Goal: Communication & Community: Answer question/provide support

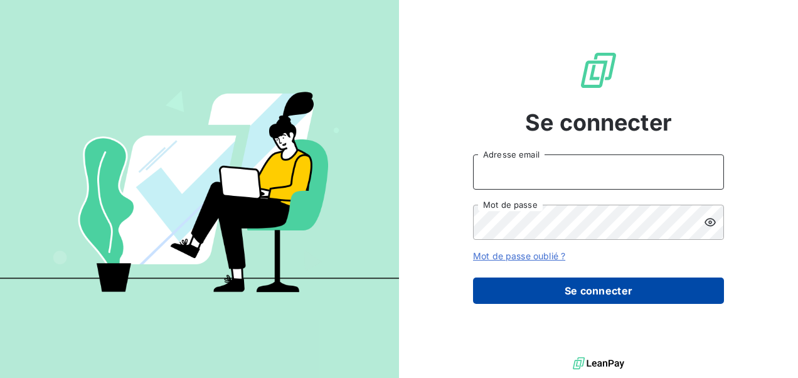
type input "[PERSON_NAME][EMAIL_ADDRESS][PERSON_NAME][DOMAIN_NAME]"
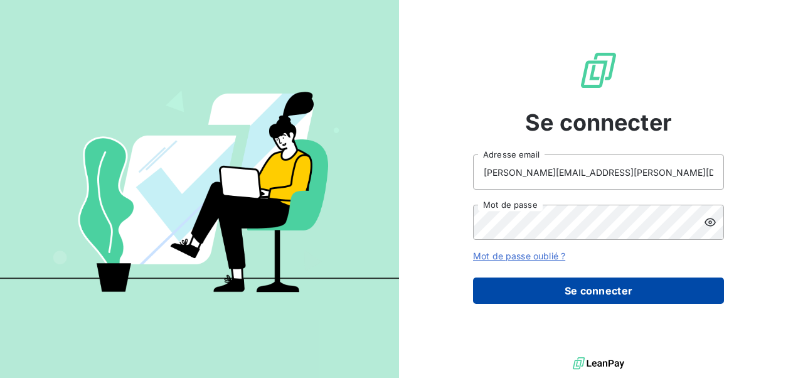
click at [622, 292] on button "Se connecter" at bounding box center [598, 290] width 251 height 26
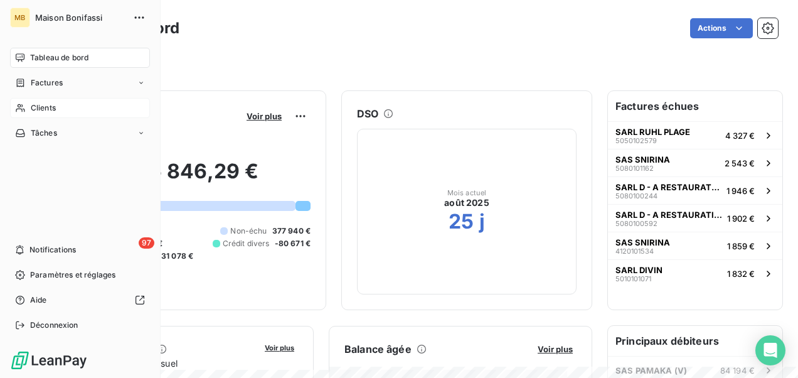
click at [57, 109] on div "Clients" at bounding box center [80, 108] width 140 height 20
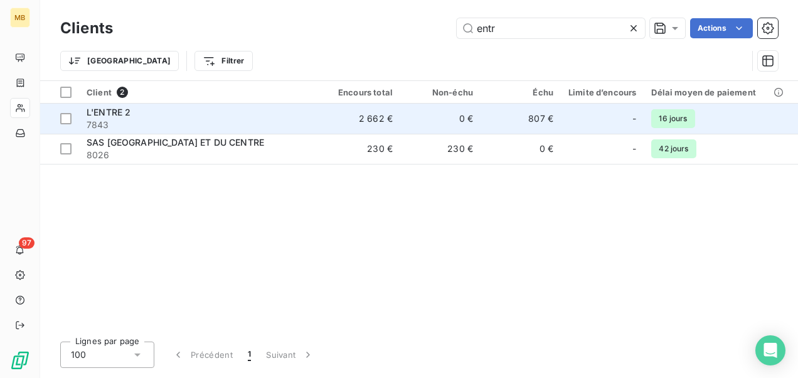
type input "entr"
click at [296, 120] on span "7843" at bounding box center [200, 125] width 226 height 13
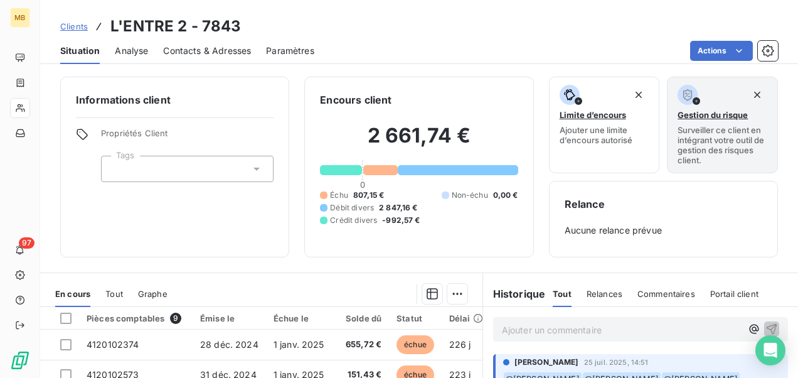
click at [596, 327] on p "Ajouter un commentaire ﻿" at bounding box center [622, 330] width 240 height 16
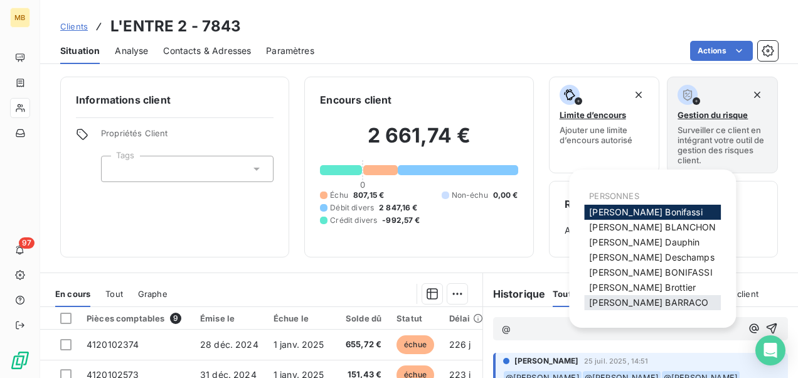
click at [632, 302] on span "[PERSON_NAME]" at bounding box center [648, 302] width 119 height 11
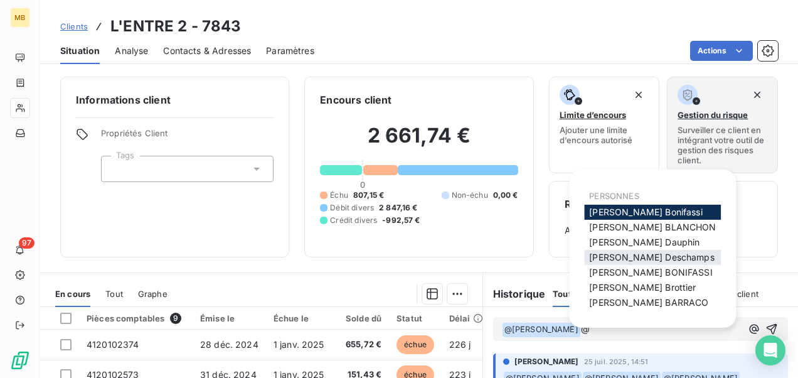
click at [628, 255] on span "[PERSON_NAME]" at bounding box center [651, 256] width 125 height 11
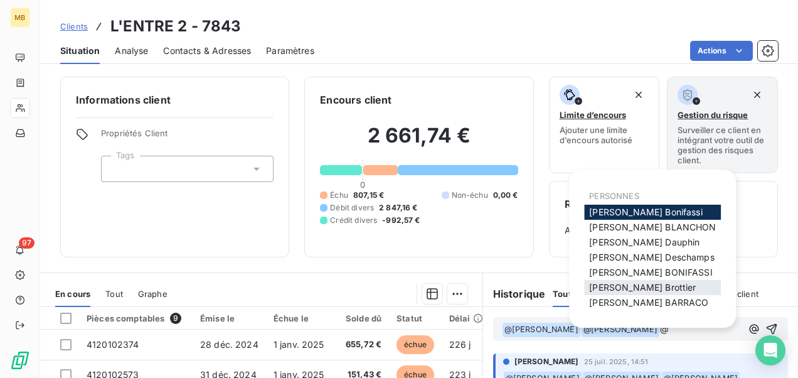
click at [633, 286] on span "[PERSON_NAME]" at bounding box center [642, 287] width 107 height 11
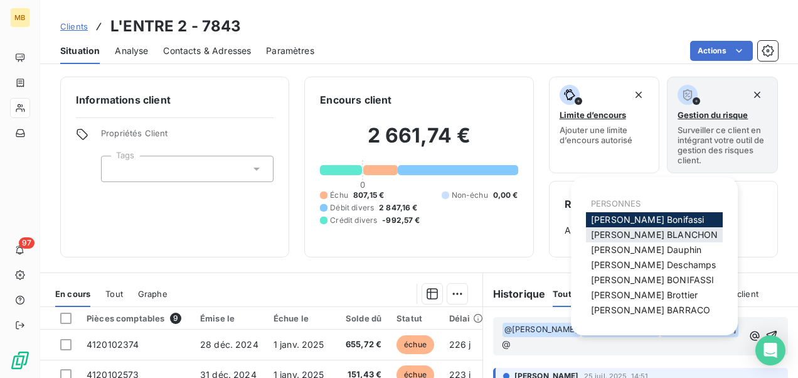
click at [627, 233] on span "[PERSON_NAME]" at bounding box center [654, 234] width 127 height 11
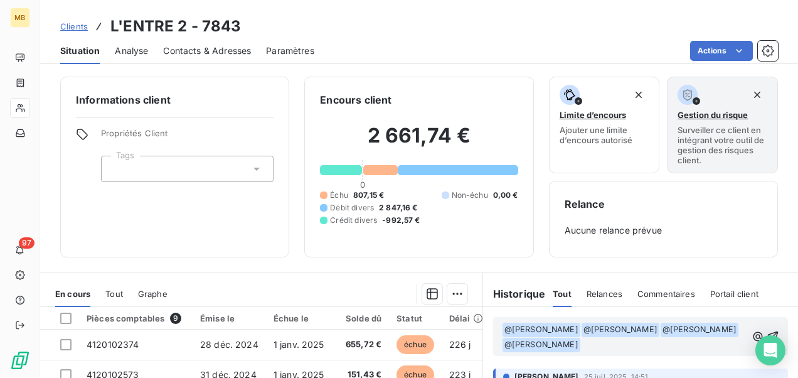
click at [682, 347] on p "﻿ @ [PERSON_NAME] ﻿ ﻿ @ [PERSON_NAME] ﻿ ﻿ @ [PERSON_NAME] ﻿ ﻿ @ [PERSON_NAME] ﻿…" at bounding box center [624, 337] width 245 height 30
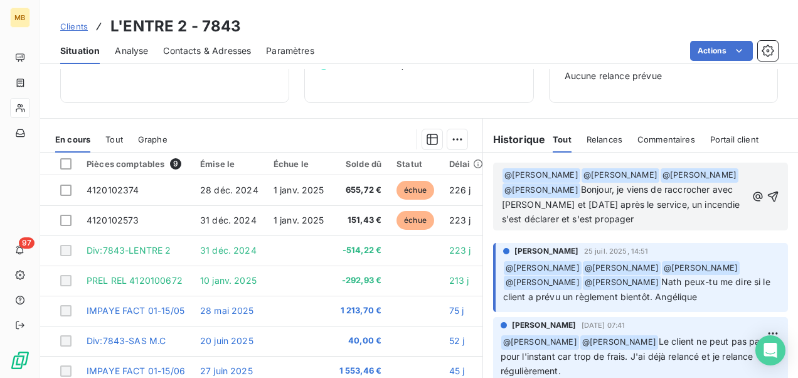
scroll to position [155, 0]
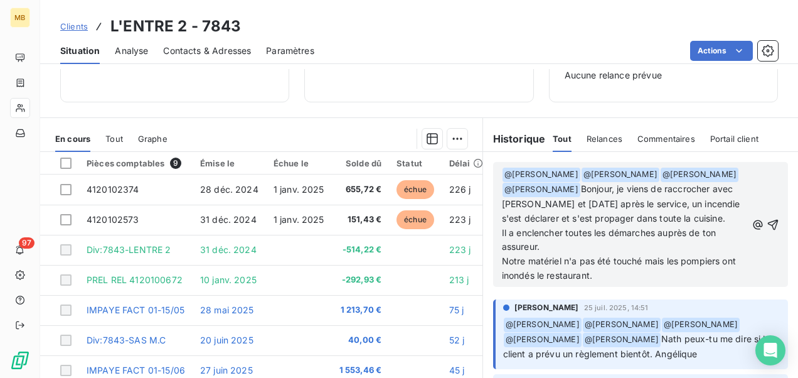
click at [608, 283] on p "﻿ @ [PERSON_NAME] ﻿ ﻿ @ [PERSON_NAME] ﻿ ﻿ @ [PERSON_NAME] ﻿ ﻿ @ [PERSON_NAME] ﻿…" at bounding box center [624, 225] width 245 height 116
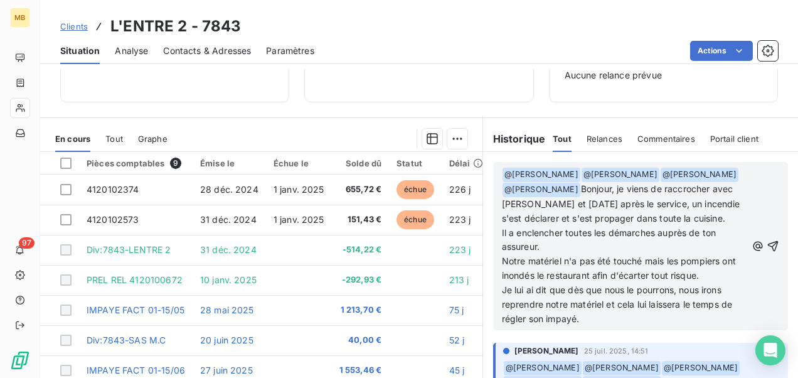
click at [556, 245] on span "Bonjour, je viens de raccrocher avec [PERSON_NAME] et [DATE] après le service, …" at bounding box center [622, 253] width 241 height 140
click at [697, 245] on span "Bonjour, je viens de raccrocher avec [PERSON_NAME] et [DATE] après le service, …" at bounding box center [622, 253] width 241 height 140
drag, startPoint x: 717, startPoint y: 288, endPoint x: 603, endPoint y: 290, distance: 114.2
click at [603, 290] on p "﻿ @ [PERSON_NAME] ﻿ ﻿ @ [PERSON_NAME] ﻿ ﻿ @ [PERSON_NAME] ﻿ ﻿ @ [PERSON_NAME] ﻿…" at bounding box center [624, 246] width 245 height 159
click at [622, 326] on p "﻿ @ [PERSON_NAME] ﻿ ﻿ @ [PERSON_NAME] ﻿ ﻿ @ [PERSON_NAME] ﻿ ﻿ @ [PERSON_NAME] ﻿…" at bounding box center [624, 246] width 245 height 159
